Goal: Find specific page/section: Find specific page/section

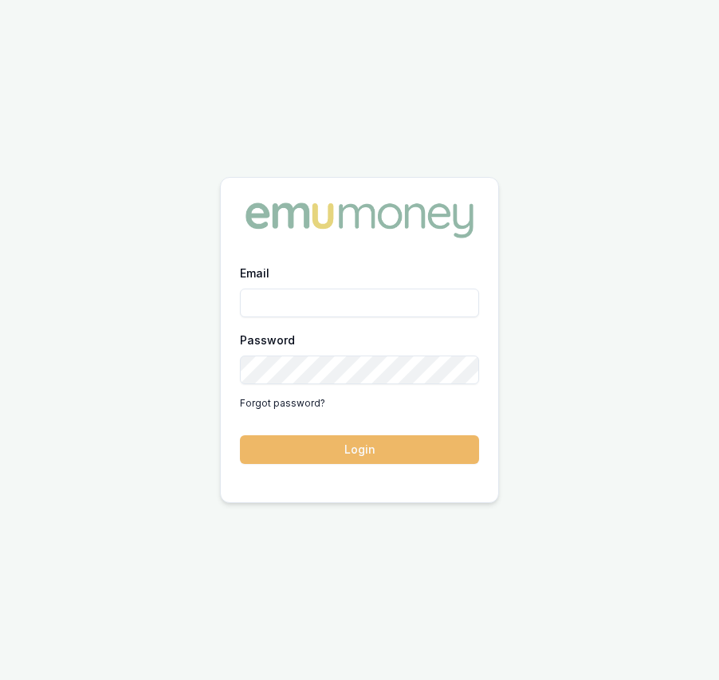
type input "eujin.ooi@emumoney.com.au"
click at [368, 457] on button "Login" at bounding box center [359, 450] width 239 height 29
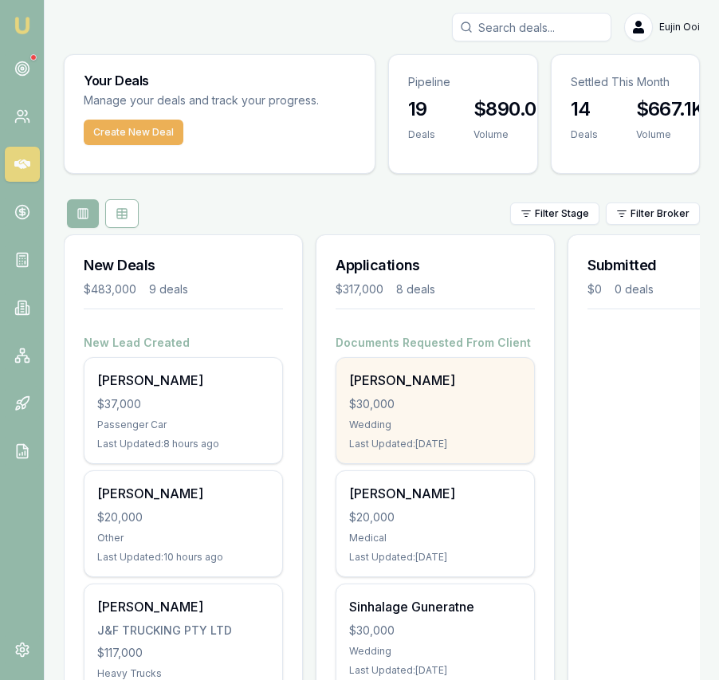
click at [368, 455] on div "[PERSON_NAME] $30,000 Wedding Last Updated: [DATE]" at bounding box center [436, 410] width 198 height 105
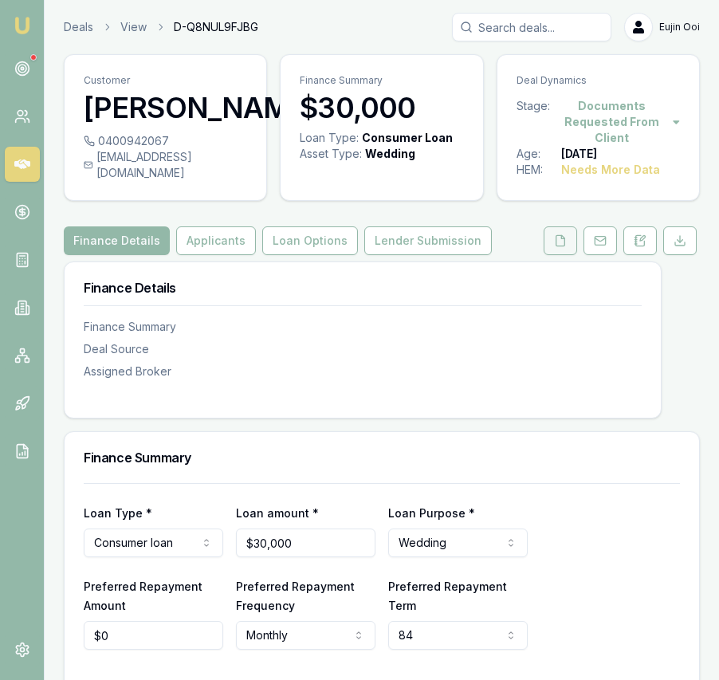
click at [563, 247] on icon at bounding box center [560, 241] width 13 height 13
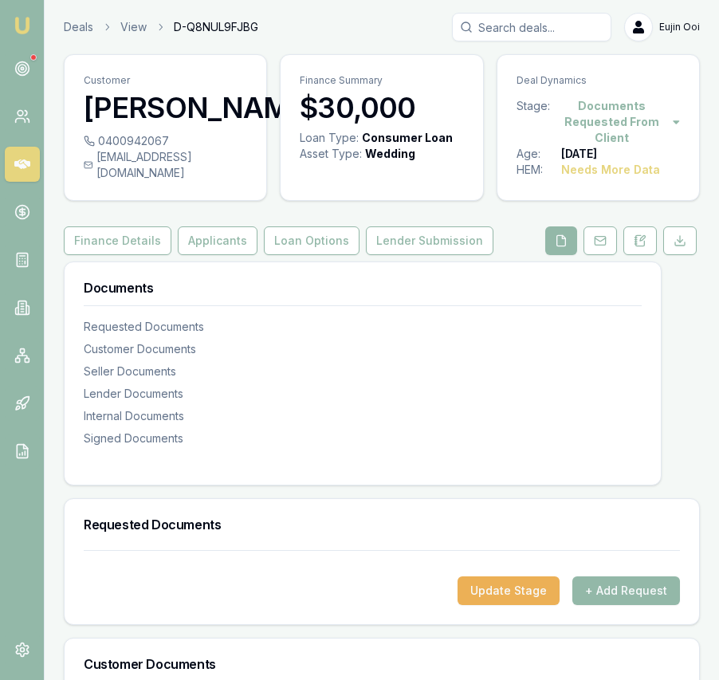
scroll to position [941, 0]
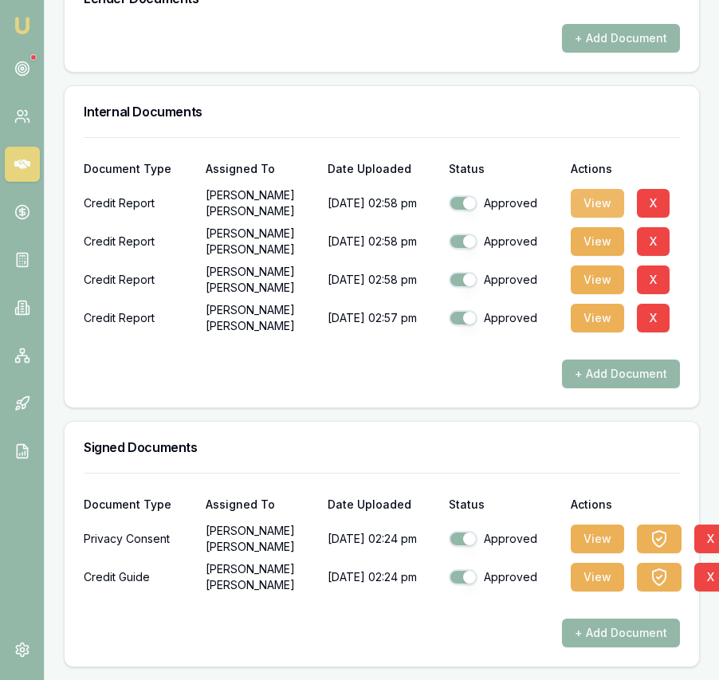
click at [597, 211] on button "View" at bounding box center [597, 203] width 53 height 29
